Goal: Task Accomplishment & Management: Manage account settings

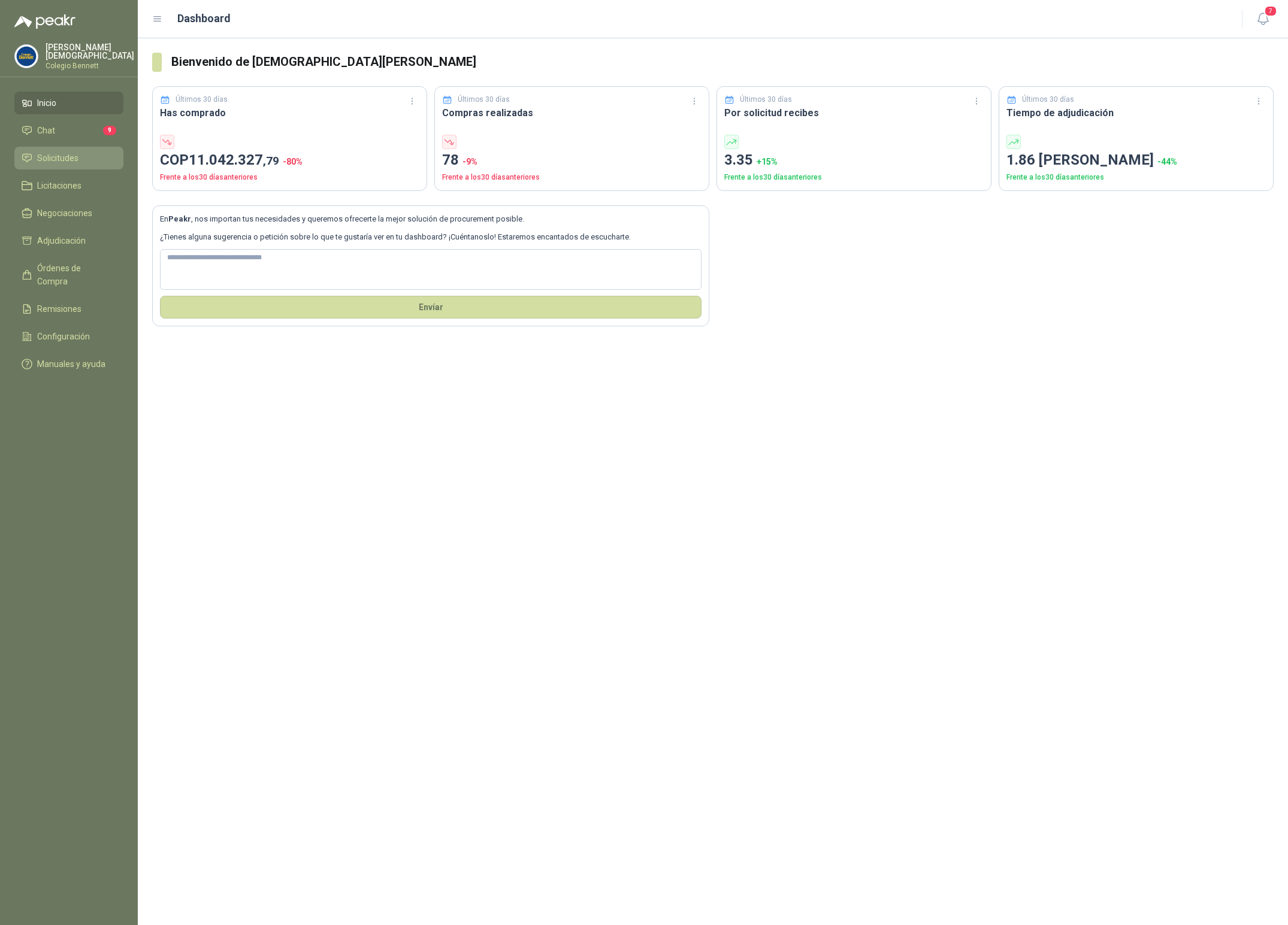
click at [78, 155] on li "Solicitudes" at bounding box center [69, 158] width 95 height 13
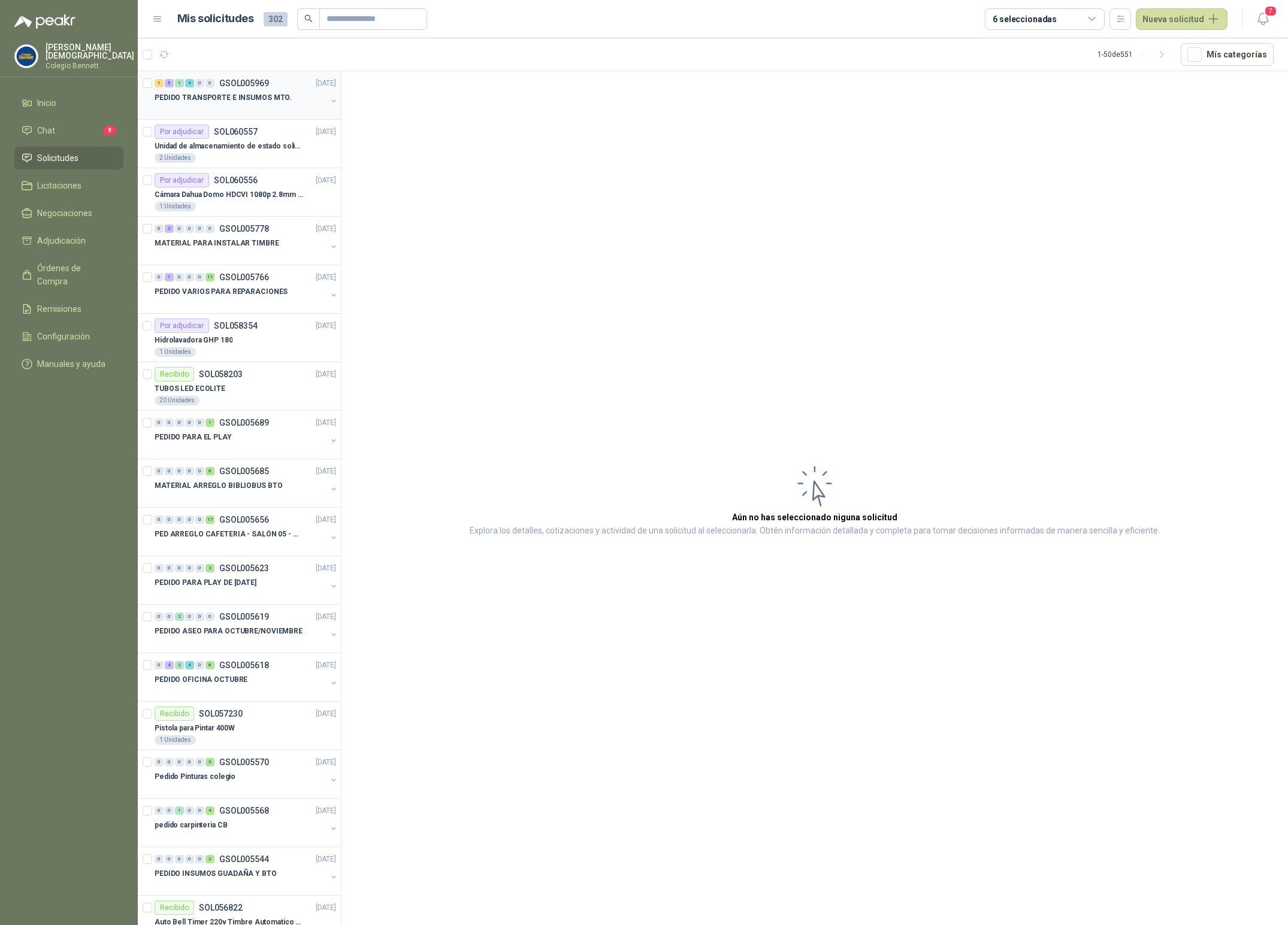
click at [239, 100] on p "PEDIDO TRANSPORTE E INSUMOS MTO." at bounding box center [223, 98] width 137 height 11
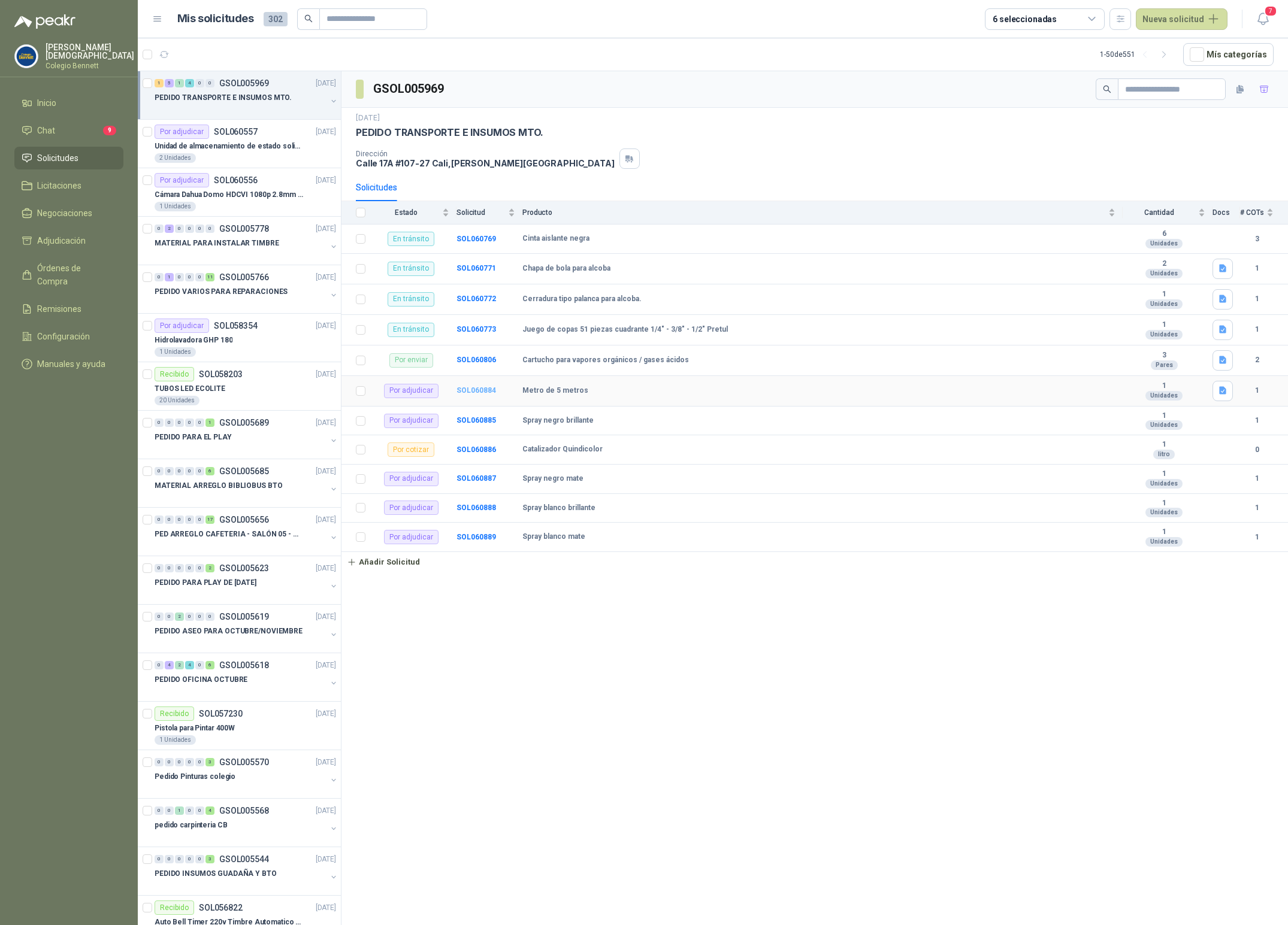
click at [471, 395] on b "SOL060884" at bounding box center [476, 390] width 39 height 8
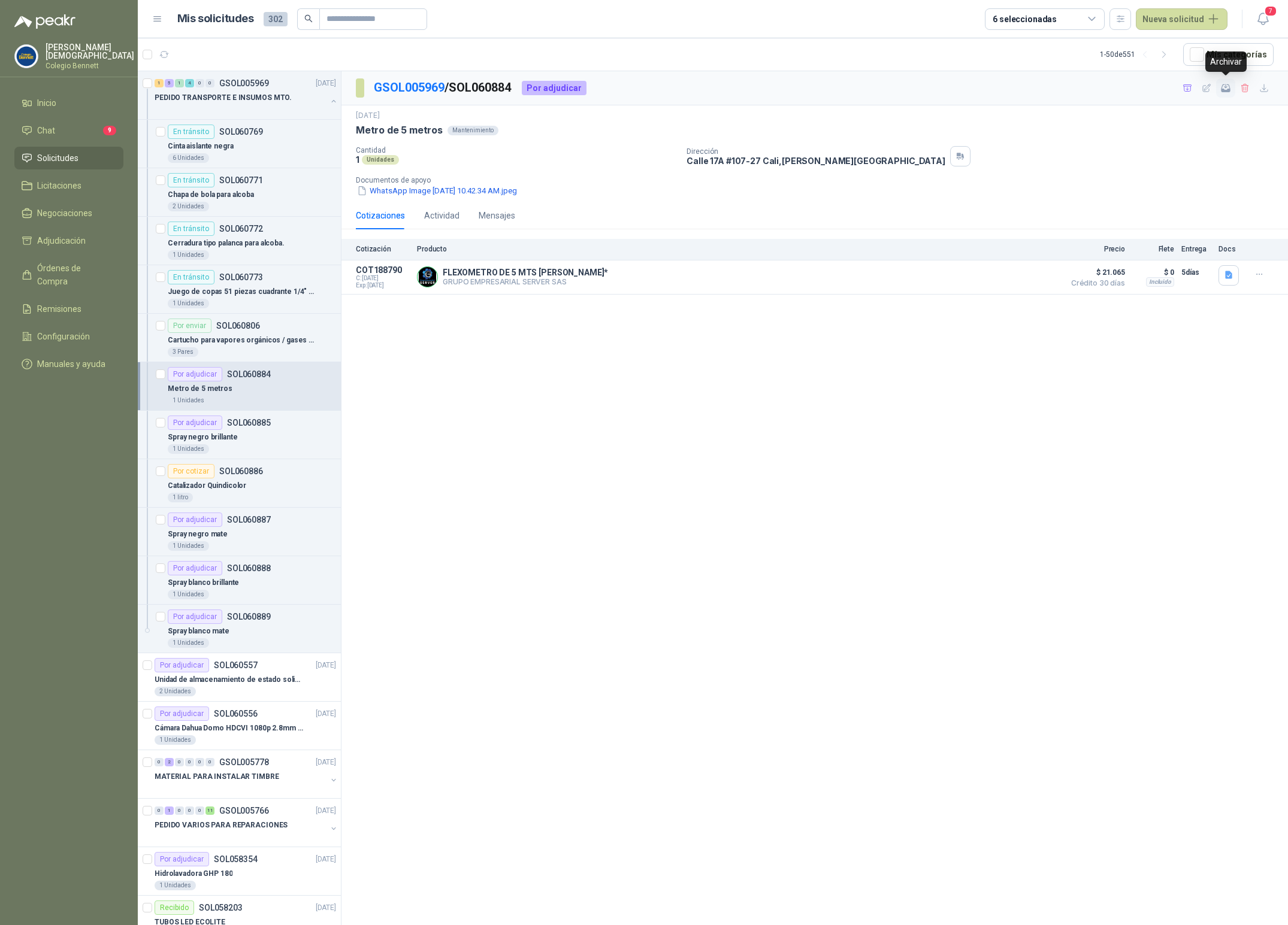
click at [1228, 87] on icon "button" at bounding box center [1226, 89] width 10 height 10
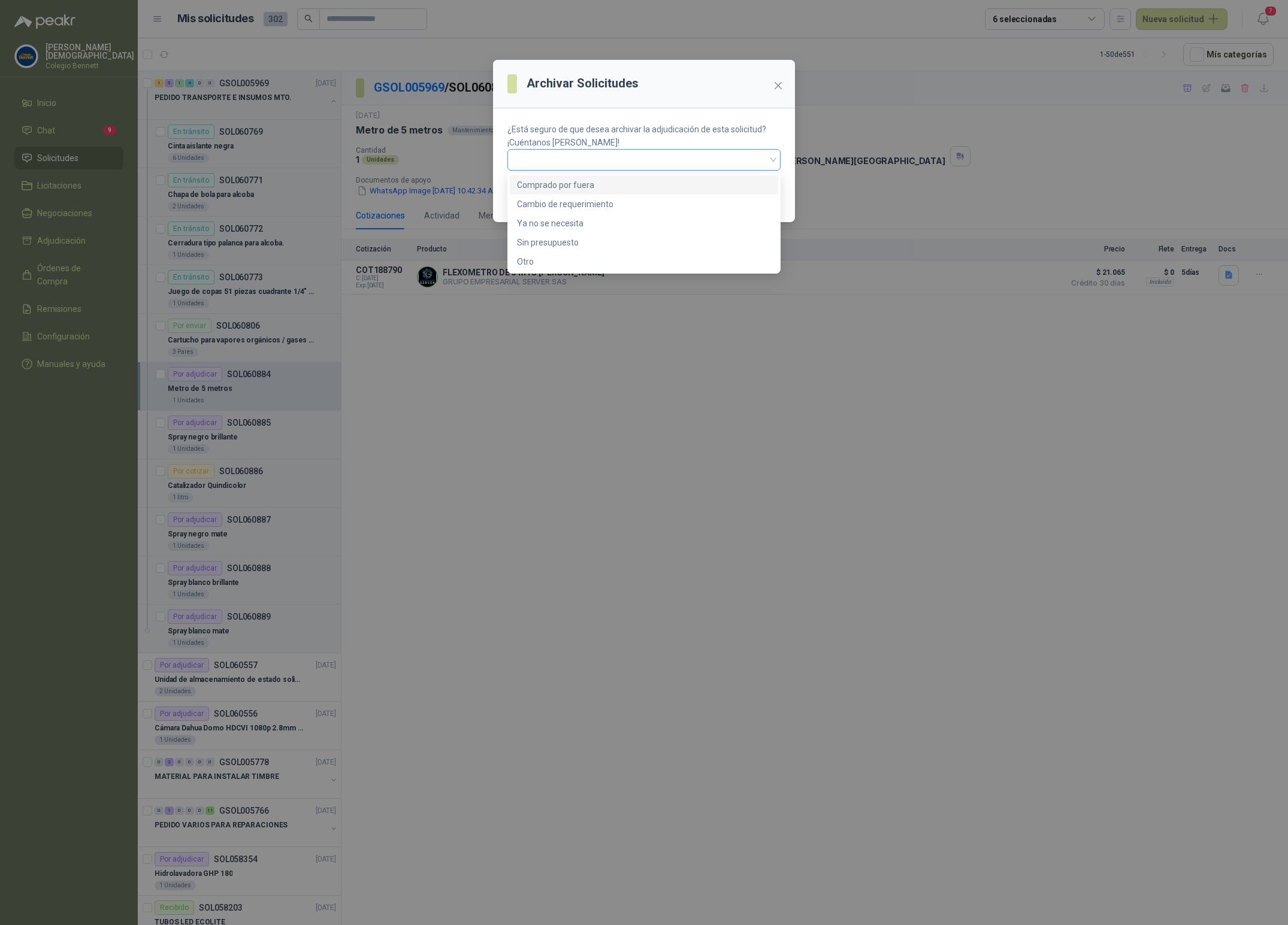
click at [637, 152] on span at bounding box center [644, 159] width 259 height 18
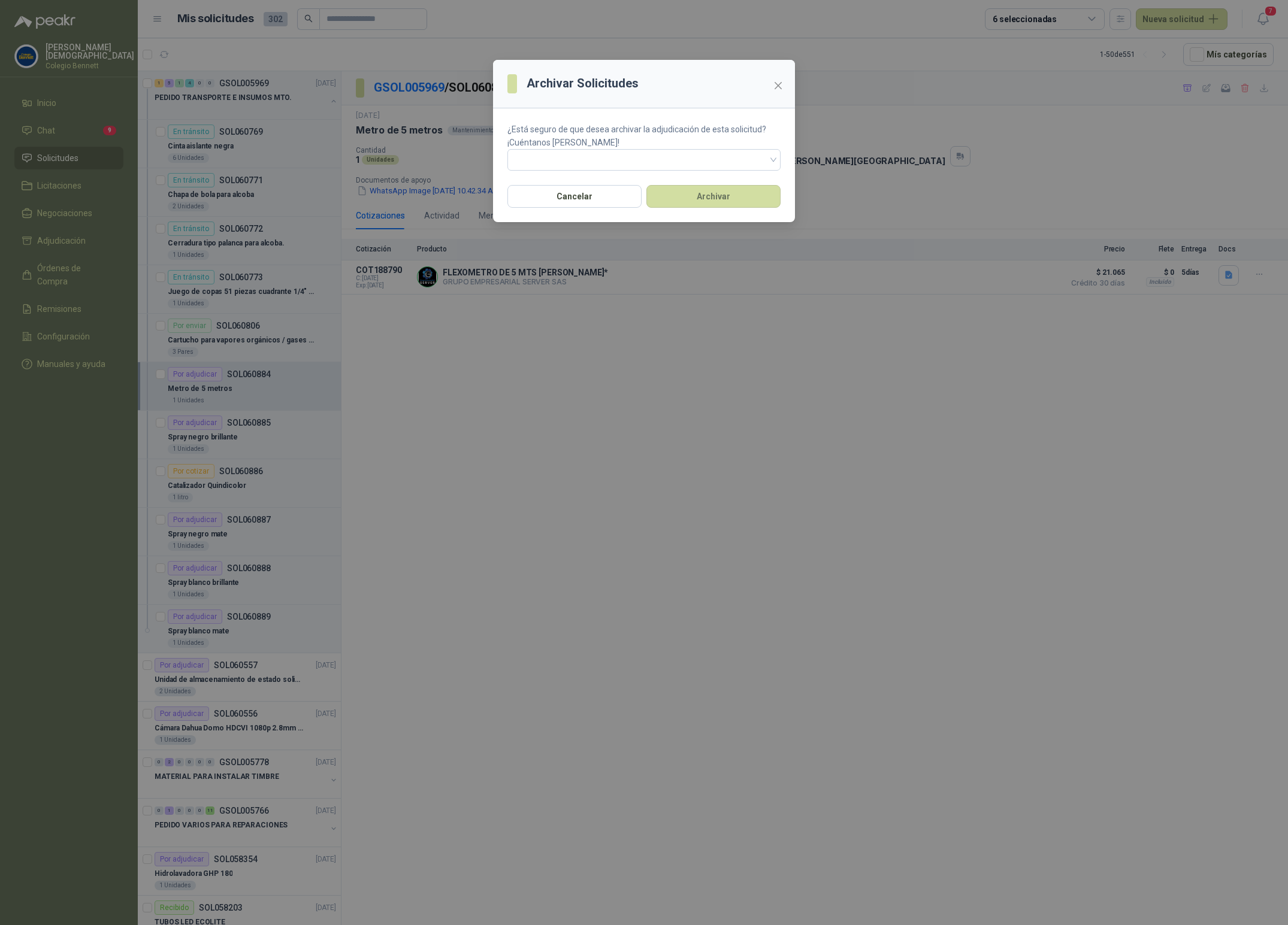
drag, startPoint x: 677, startPoint y: 351, endPoint x: 694, endPoint y: 261, distance: 91.6
click at [676, 351] on div "Archivar Solicitudes ¿Está seguro de que desea archivar la adjudicación de esta…" at bounding box center [644, 463] width 1288 height 925
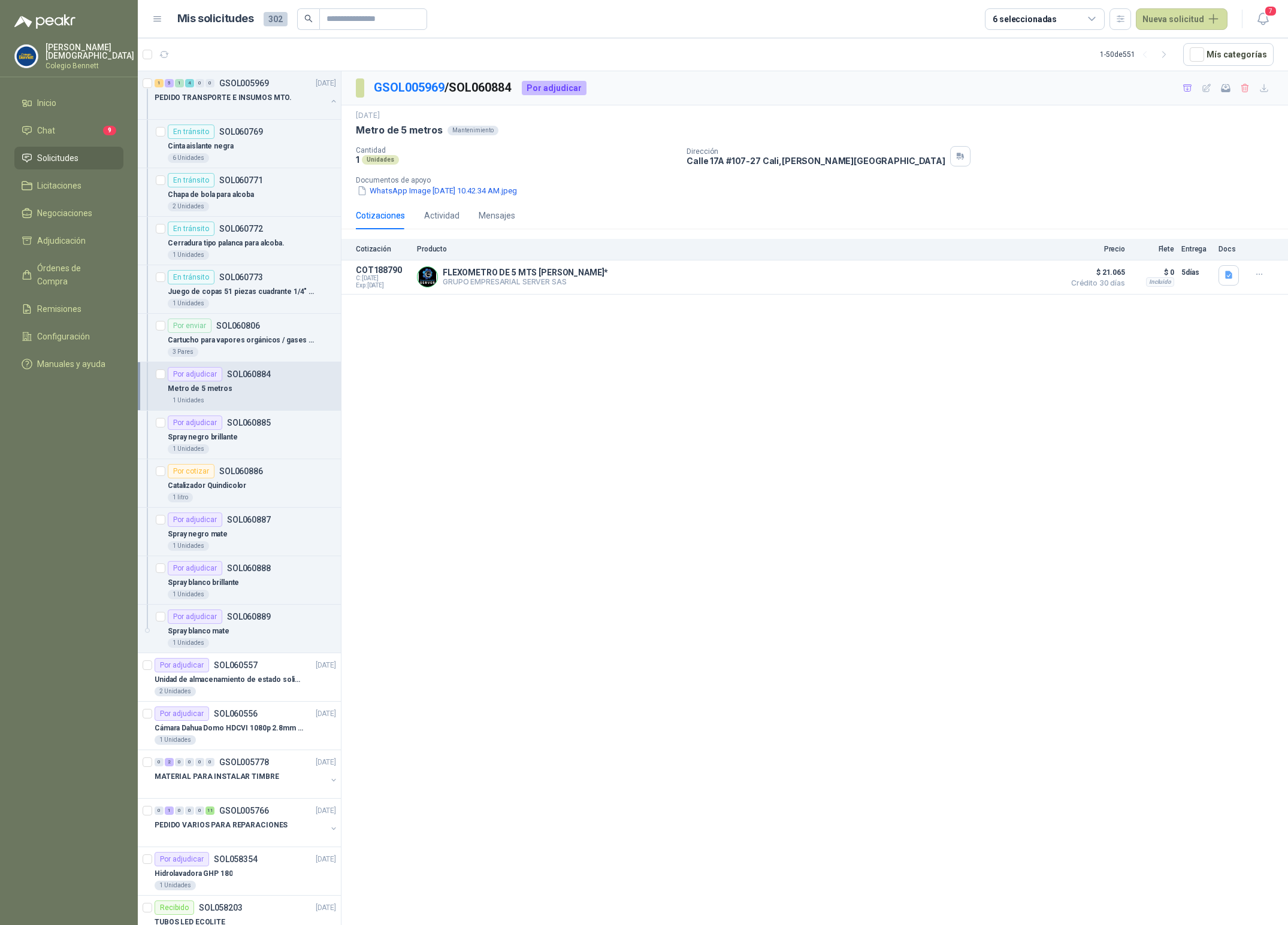
click at [85, 62] on p "Colegio Bennett" at bounding box center [90, 65] width 89 height 7
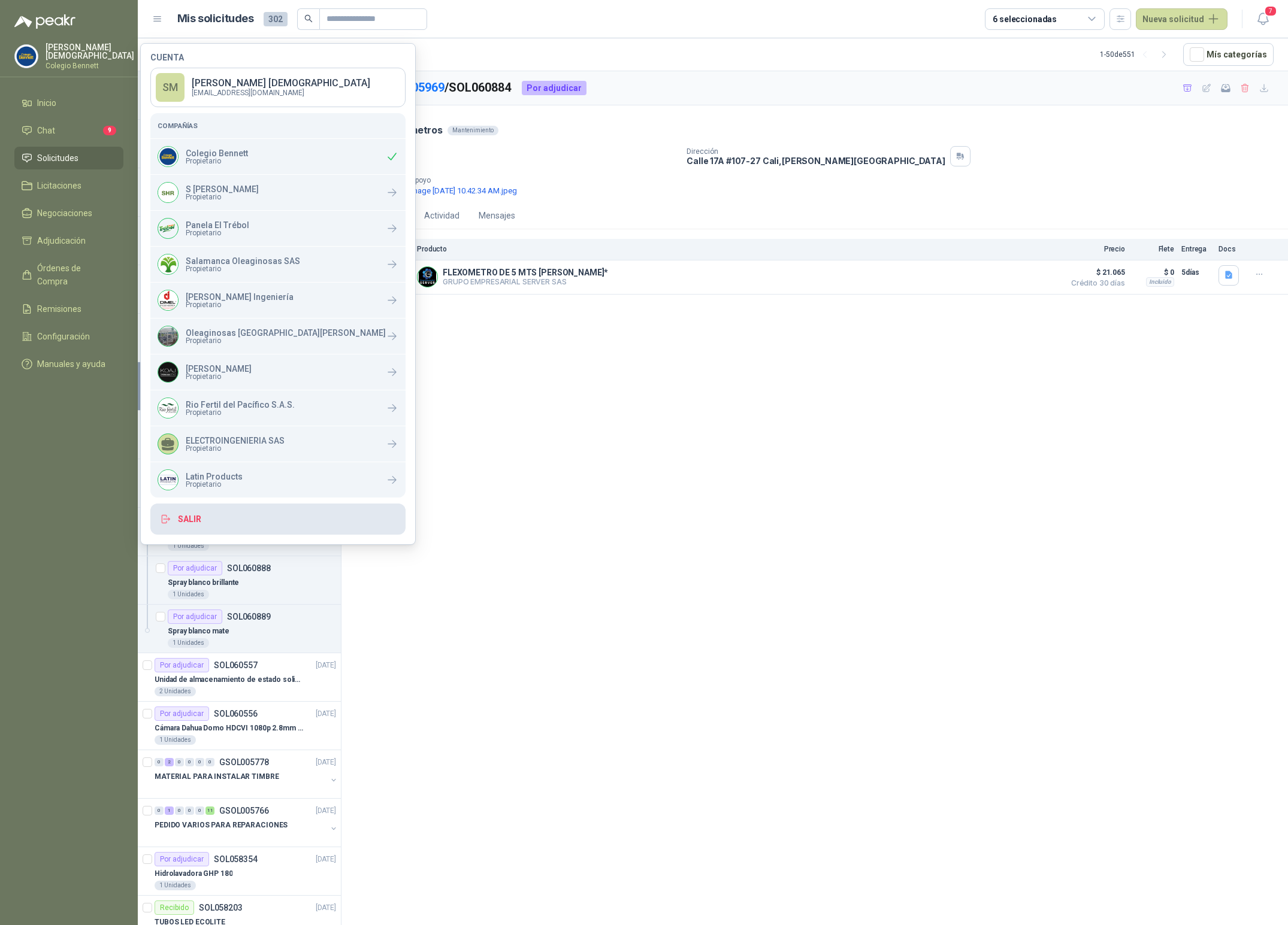
click at [218, 520] on button "Salir" at bounding box center [278, 519] width 255 height 31
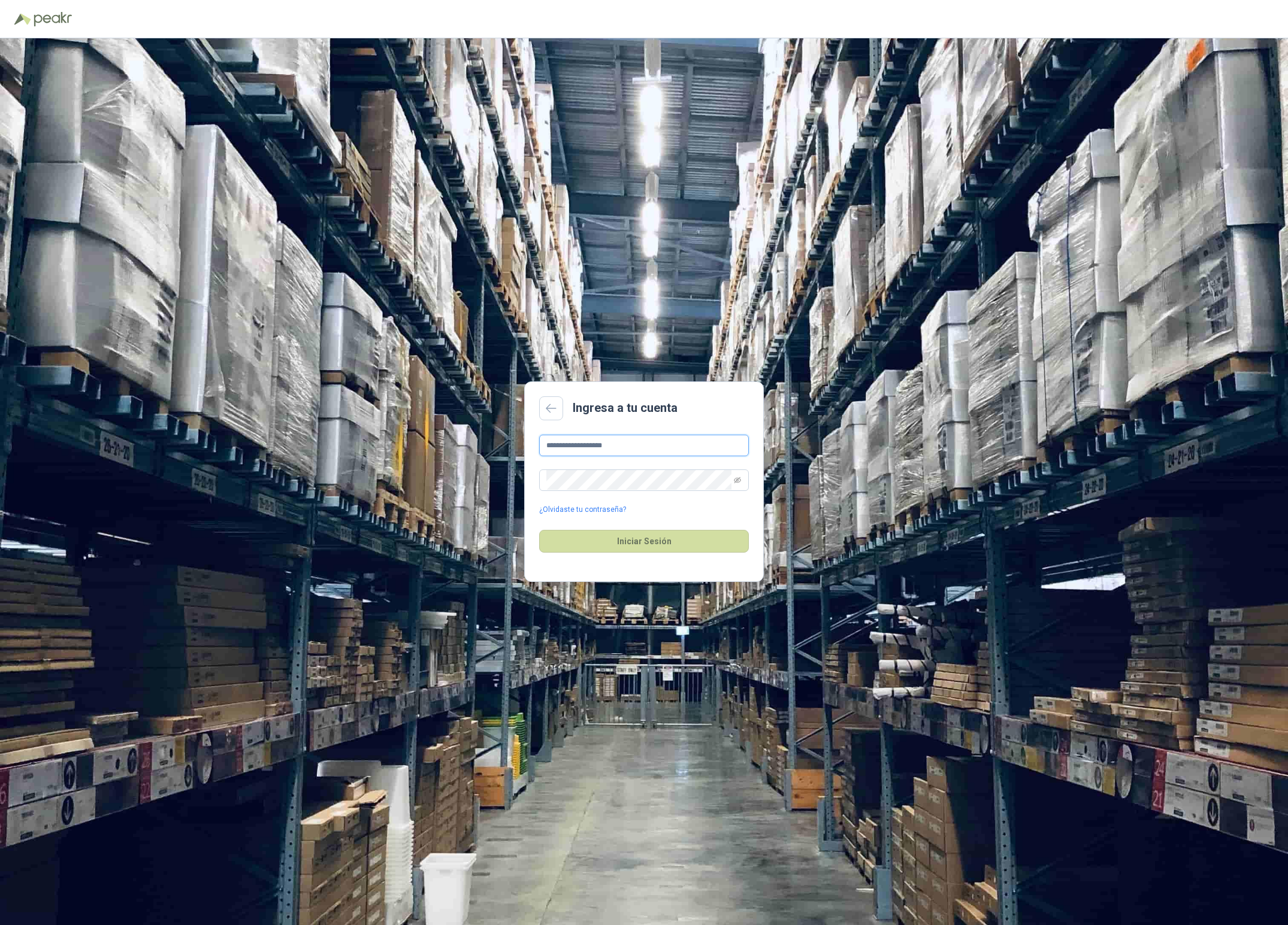
click at [623, 452] on input "**********" at bounding box center [644, 445] width 209 height 22
type input "**********"
click at [640, 541] on button "Iniciar Sesión" at bounding box center [644, 542] width 209 height 23
